Goal: Information Seeking & Learning: Learn about a topic

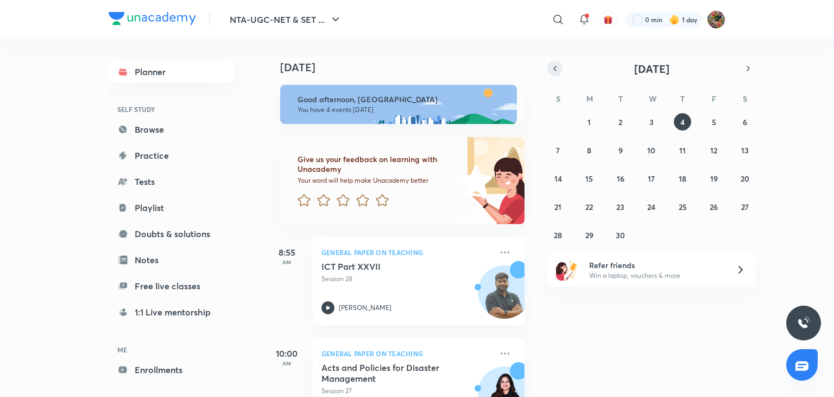
click at [556, 66] on icon "button" at bounding box center [555, 68] width 2 height 4
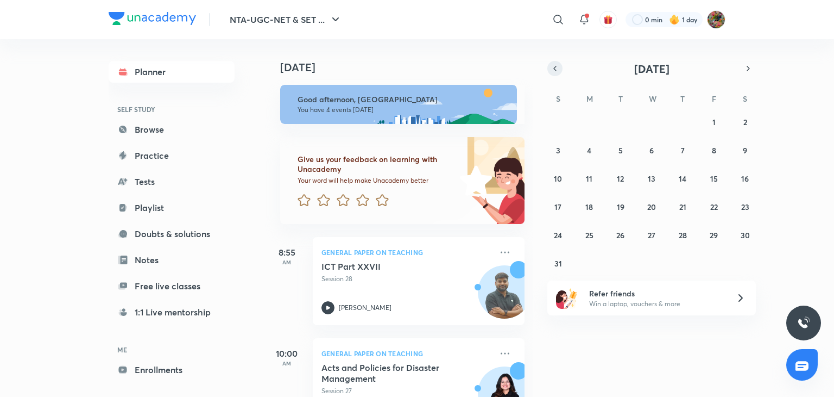
click at [556, 66] on icon "button" at bounding box center [555, 68] width 2 height 4
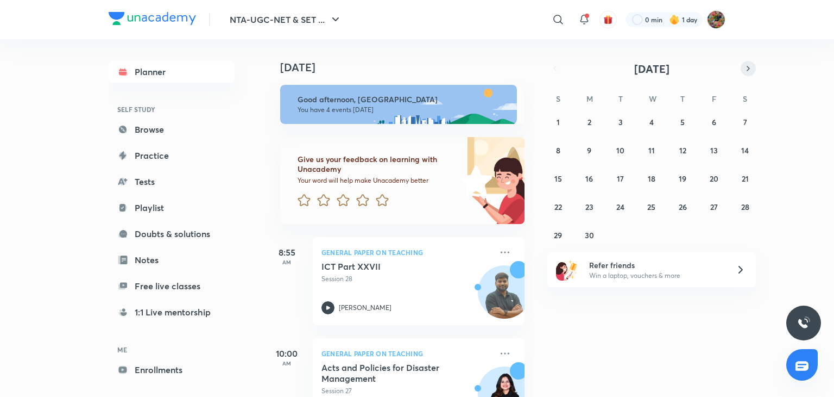
click at [750, 70] on icon "button" at bounding box center [748, 69] width 9 height 10
click at [691, 211] on div "29 30 1 2 3 4 5 6 7 8 9 10 11 12 13 14 15 16 17 18 19 20 21 22 23 24 25 26 27 2…" at bounding box center [652, 178] width 209 height 130
click at [684, 208] on abbr "24" at bounding box center [683, 207] width 8 height 10
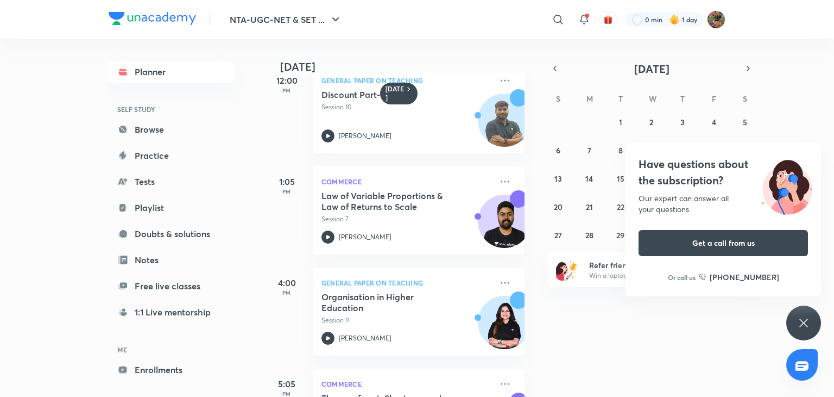
scroll to position [230, 0]
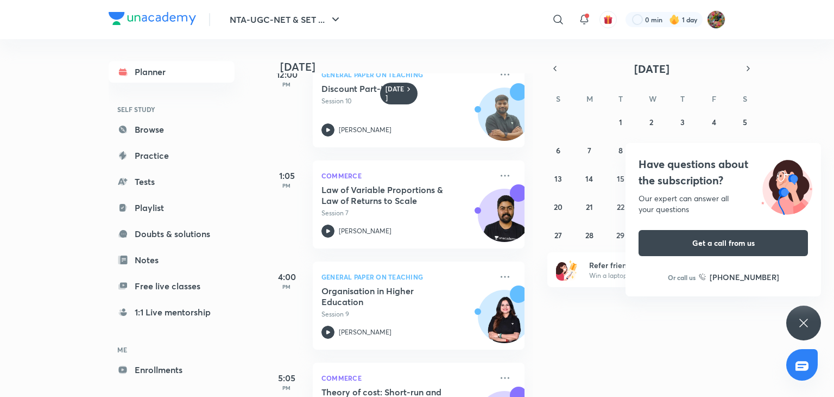
click at [806, 320] on icon at bounding box center [804, 322] width 8 height 8
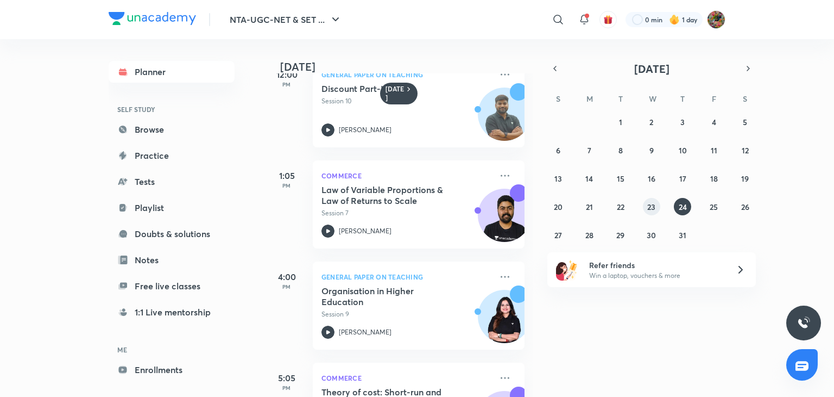
click at [660, 204] on button "23" at bounding box center [651, 206] width 17 height 17
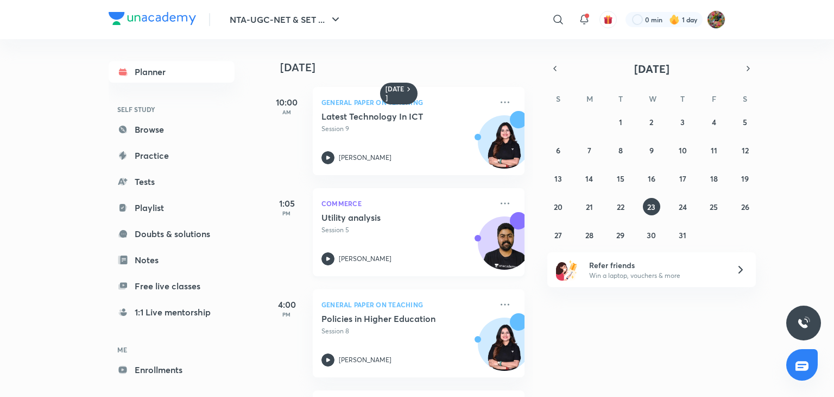
click at [456, 227] on p "Session 5" at bounding box center [407, 230] width 171 height 10
drag, startPoint x: 533, startPoint y: 290, endPoint x: 529, endPoint y: 298, distance: 10.0
click at [529, 298] on div "[DATE] 10:00 AM General Paper on Teaching Latest Technology In ICT Session 9 To…" at bounding box center [548, 217] width 567 height 357
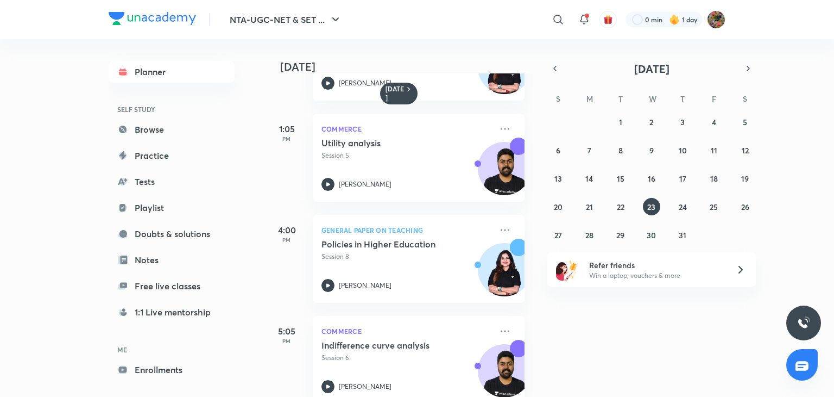
scroll to position [98, 0]
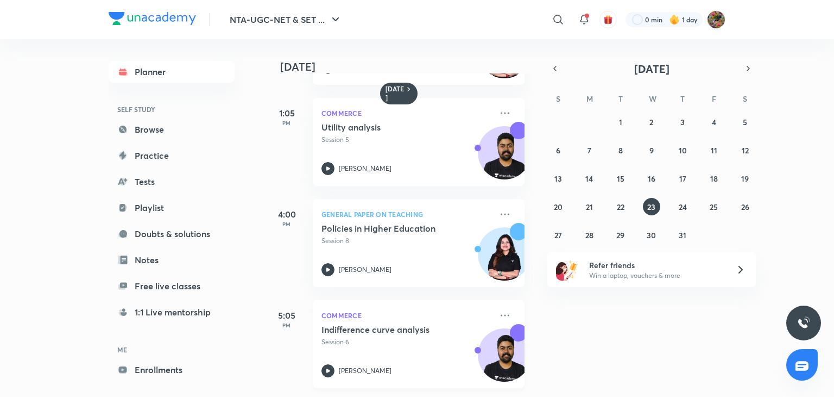
click at [438, 340] on div "Indifference curve analysis Session 6 [PERSON_NAME]" at bounding box center [407, 350] width 171 height 53
click at [688, 207] on button "24" at bounding box center [682, 206] width 17 height 17
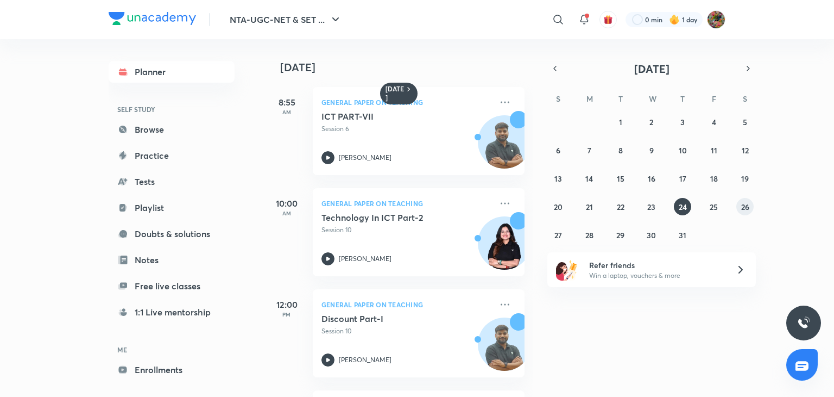
click at [745, 207] on abbr "26" at bounding box center [746, 207] width 8 height 10
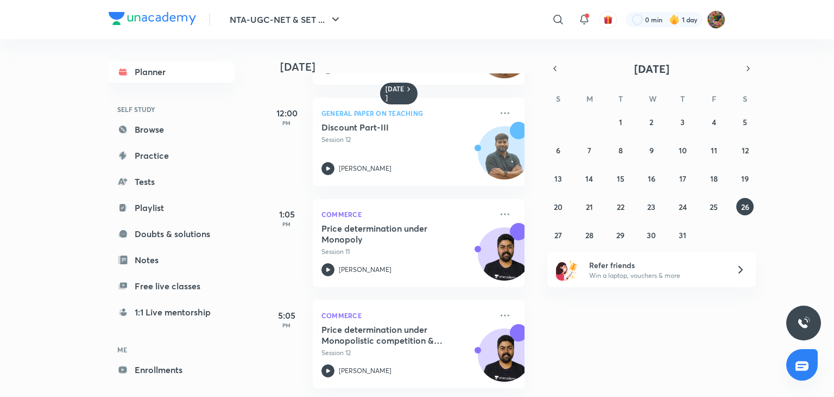
scroll to position [98, 0]
click at [687, 211] on button "24" at bounding box center [682, 206] width 17 height 17
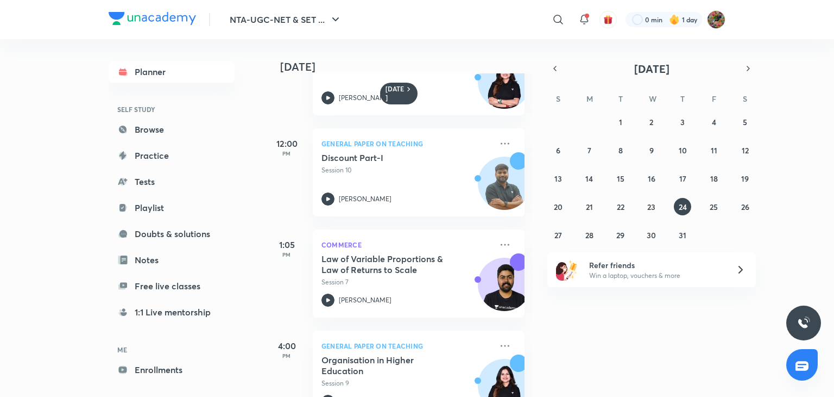
scroll to position [300, 0]
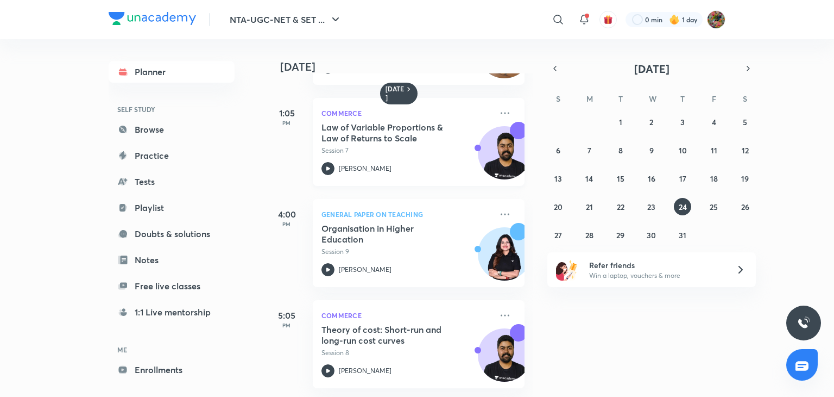
click at [479, 157] on img at bounding box center [505, 158] width 52 height 52
click at [463, 331] on div "Theory of cost: Short-run and long-run cost curves Session 8" at bounding box center [407, 341] width 171 height 34
click at [724, 214] on div "29 30 1 2 3 4 5 6 7 8 9 10 11 12 13 14 15 16 17 18 19 20 21 22 23 24 25 26 27 2…" at bounding box center [652, 178] width 209 height 130
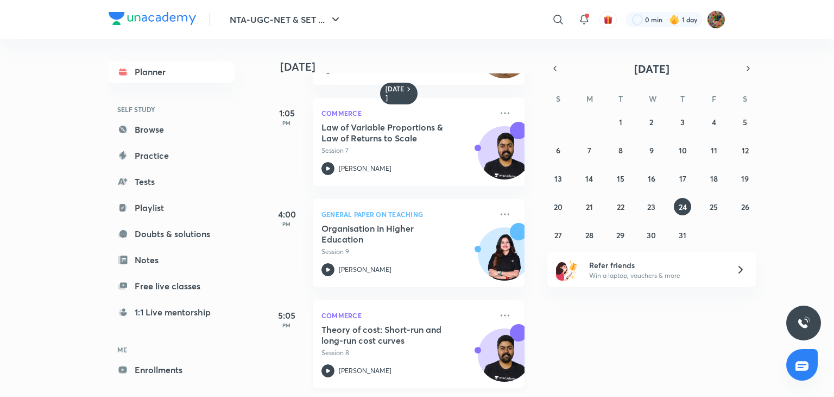
click at [450, 324] on h5 "Theory of cost: Short-run and long-run cost curves" at bounding box center [389, 335] width 135 height 22
click at [713, 198] on button "25" at bounding box center [714, 206] width 17 height 17
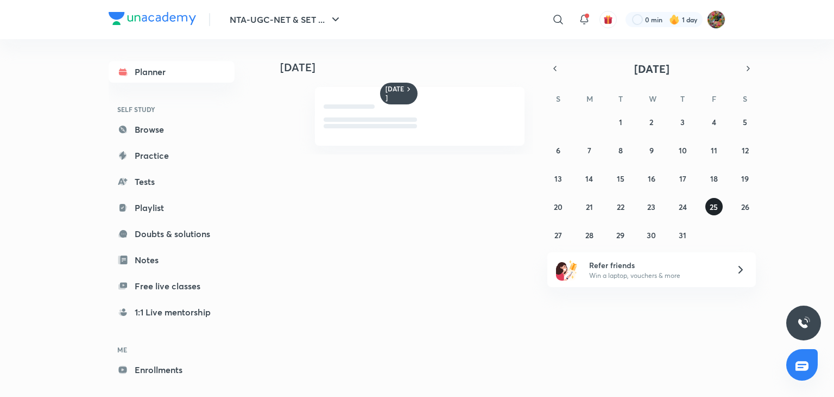
click at [713, 198] on button "25" at bounding box center [714, 206] width 17 height 17
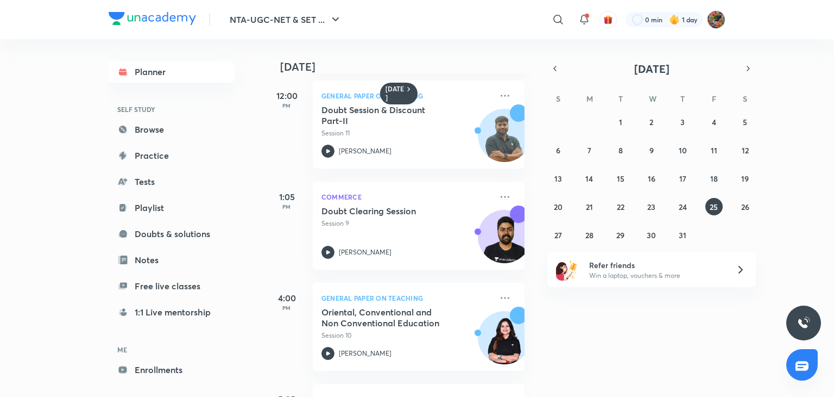
scroll to position [300, 0]
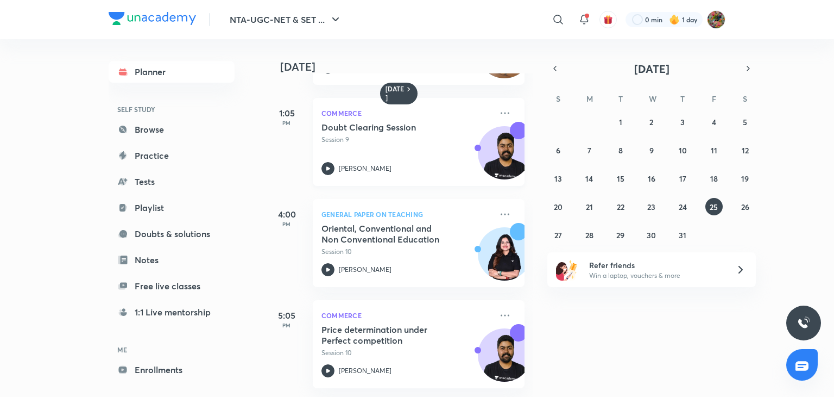
click at [439, 135] on p "Session 9" at bounding box center [407, 140] width 171 height 10
